Goal: Navigation & Orientation: Find specific page/section

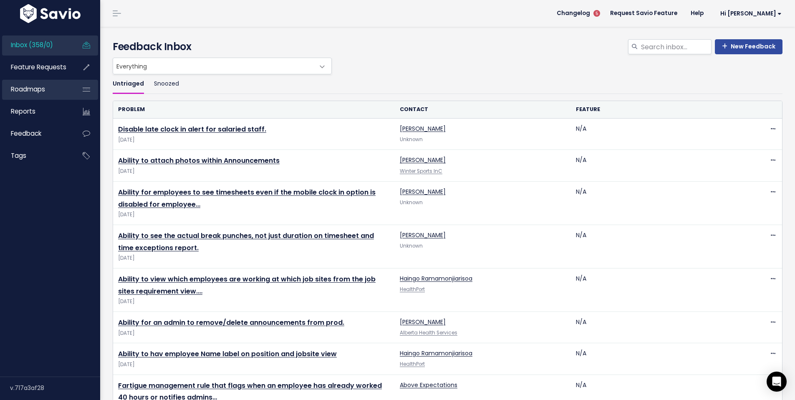
click at [57, 83] on link "Roadmaps" at bounding box center [35, 89] width 67 height 19
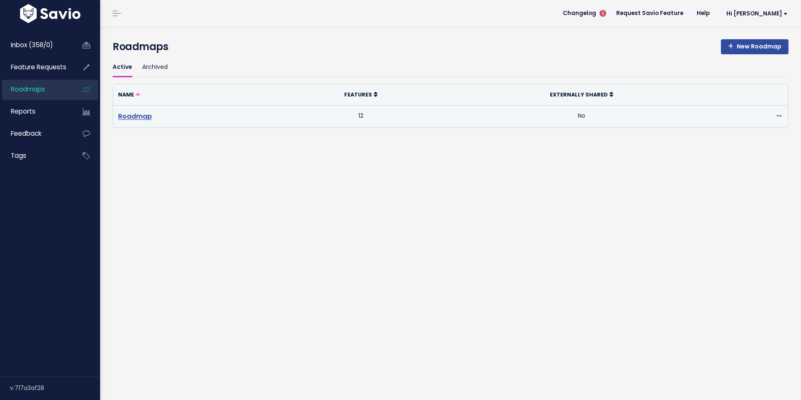
click at [136, 118] on link "Roadmap" at bounding box center [135, 116] width 34 height 10
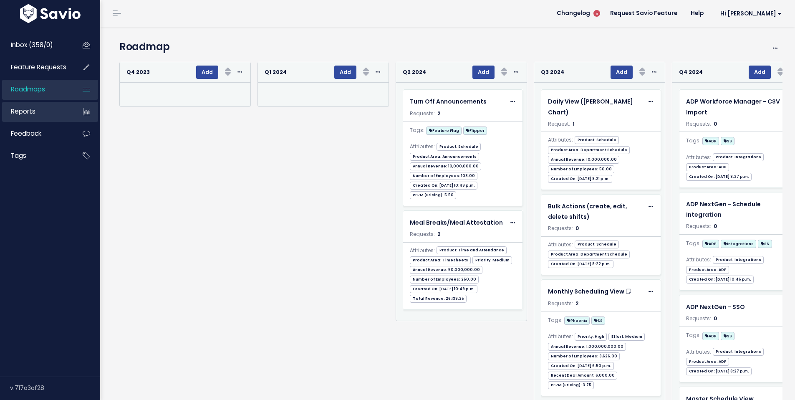
click at [35, 114] on link "Reports" at bounding box center [35, 111] width 67 height 19
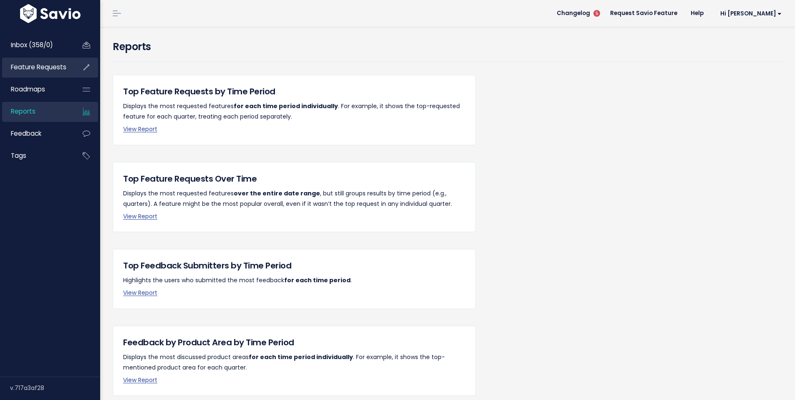
click at [35, 65] on span "Feature Requests" at bounding box center [38, 67] width 55 height 9
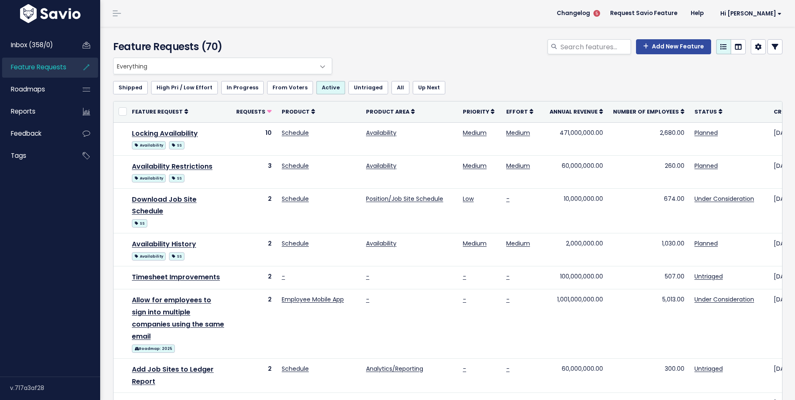
click at [33, 45] on span "Inbox (358/0)" at bounding box center [32, 44] width 42 height 9
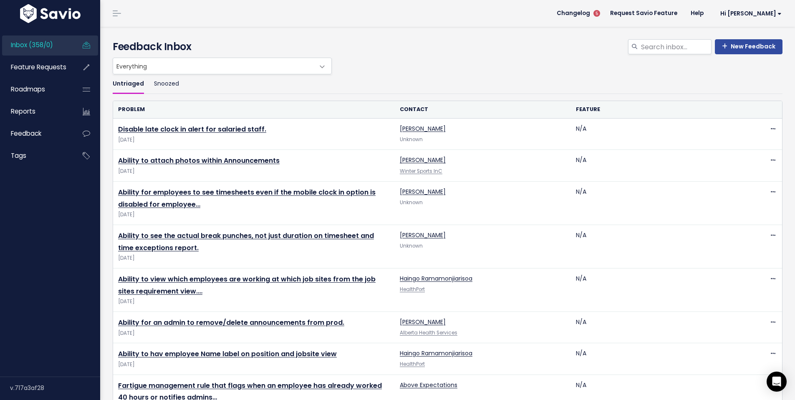
click at [194, 64] on span "Everything" at bounding box center [214, 66] width 202 height 16
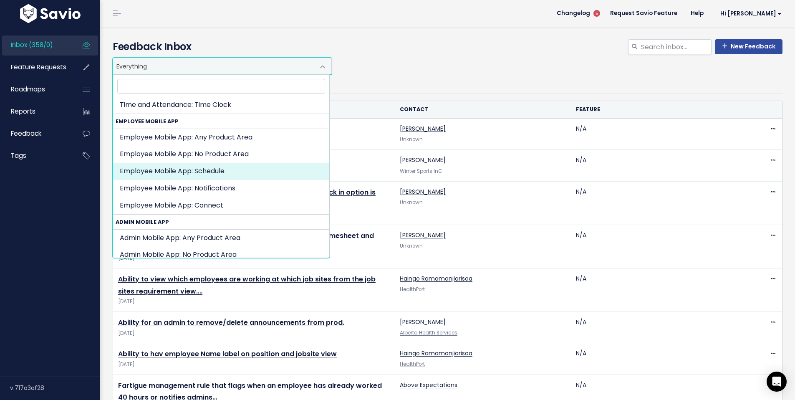
scroll to position [507, 0]
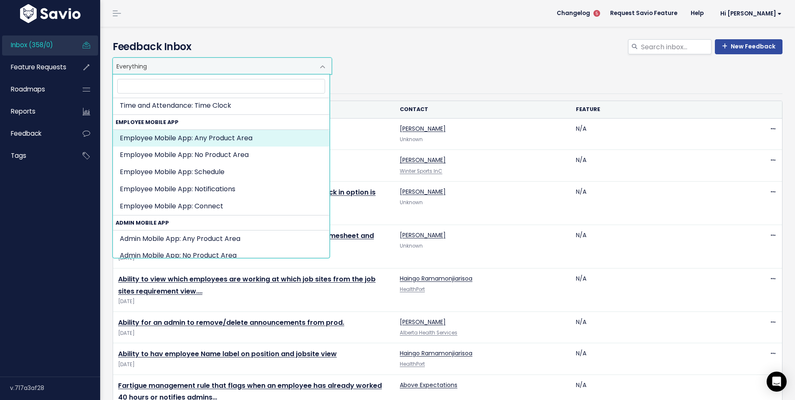
select select "MAKESHIFT_FOR_EMPLOYEES:"
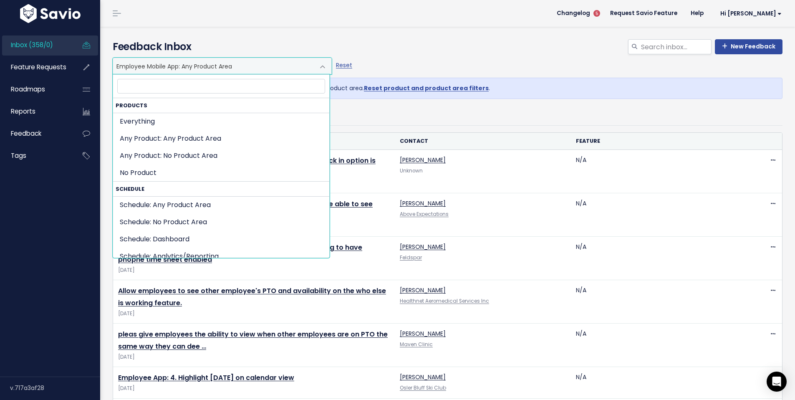
click at [264, 71] on span "Employee Mobile App: Any Product Area" at bounding box center [214, 66] width 202 height 16
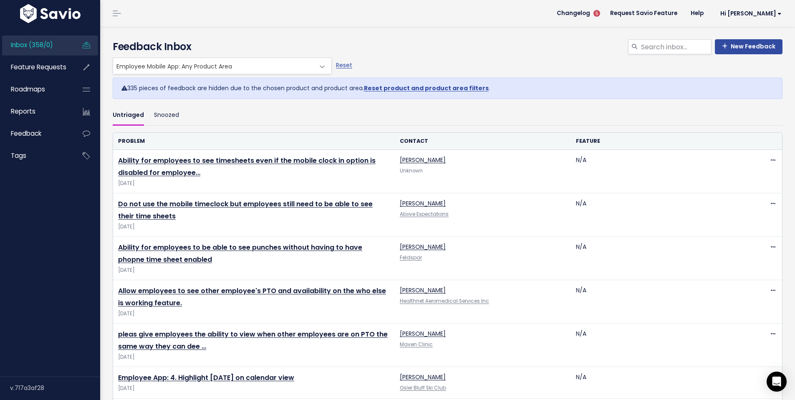
click at [264, 71] on span "Employee Mobile App: Any Product Area" at bounding box center [214, 66] width 202 height 16
click at [441, 29] on div "New Feedback Feedback Inbox" at bounding box center [447, 42] width 682 height 31
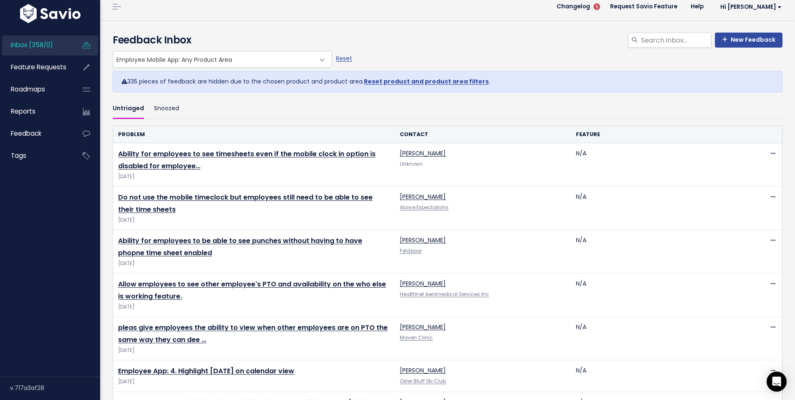
scroll to position [0, 0]
